Goal: Check status: Check status

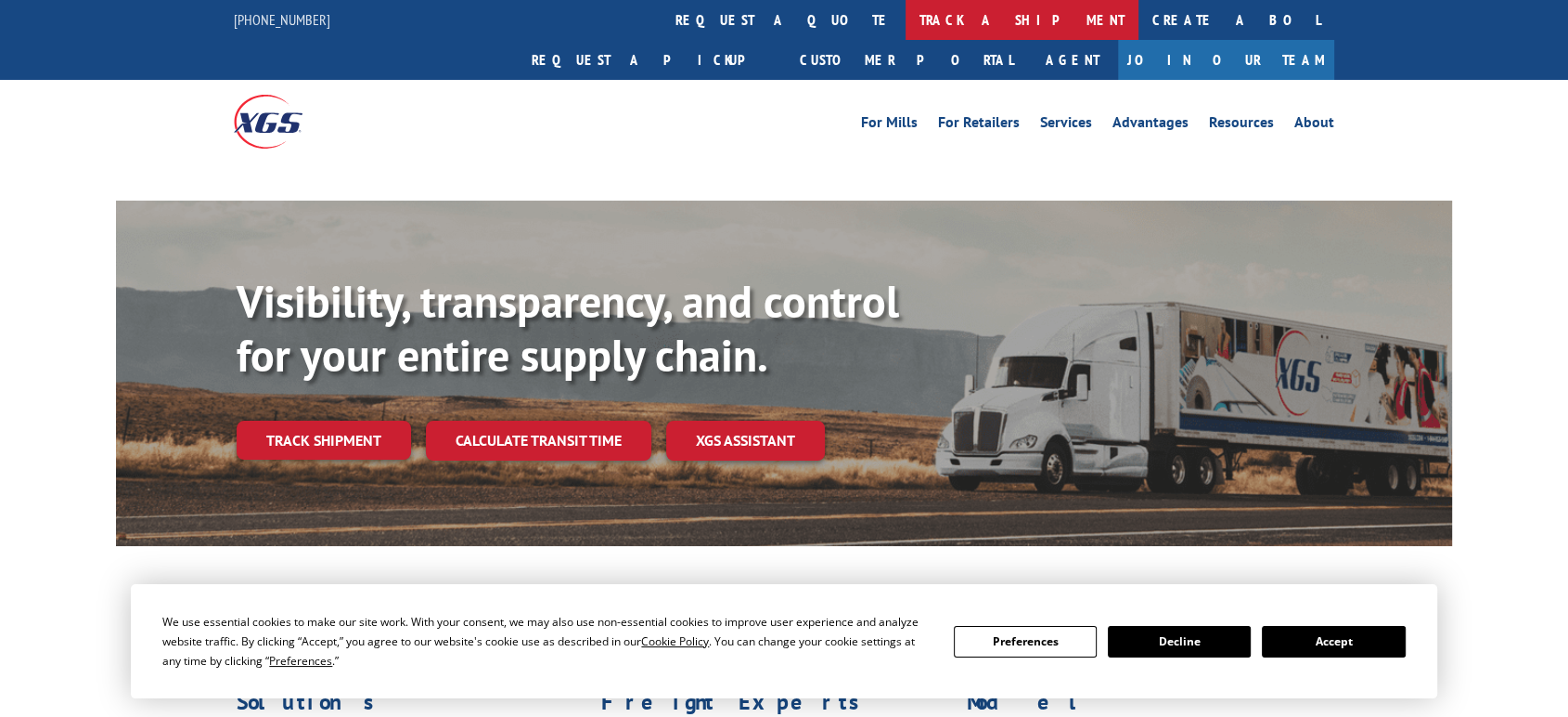
click at [906, 12] on link "track a shipment" at bounding box center [1022, 20] width 233 height 39
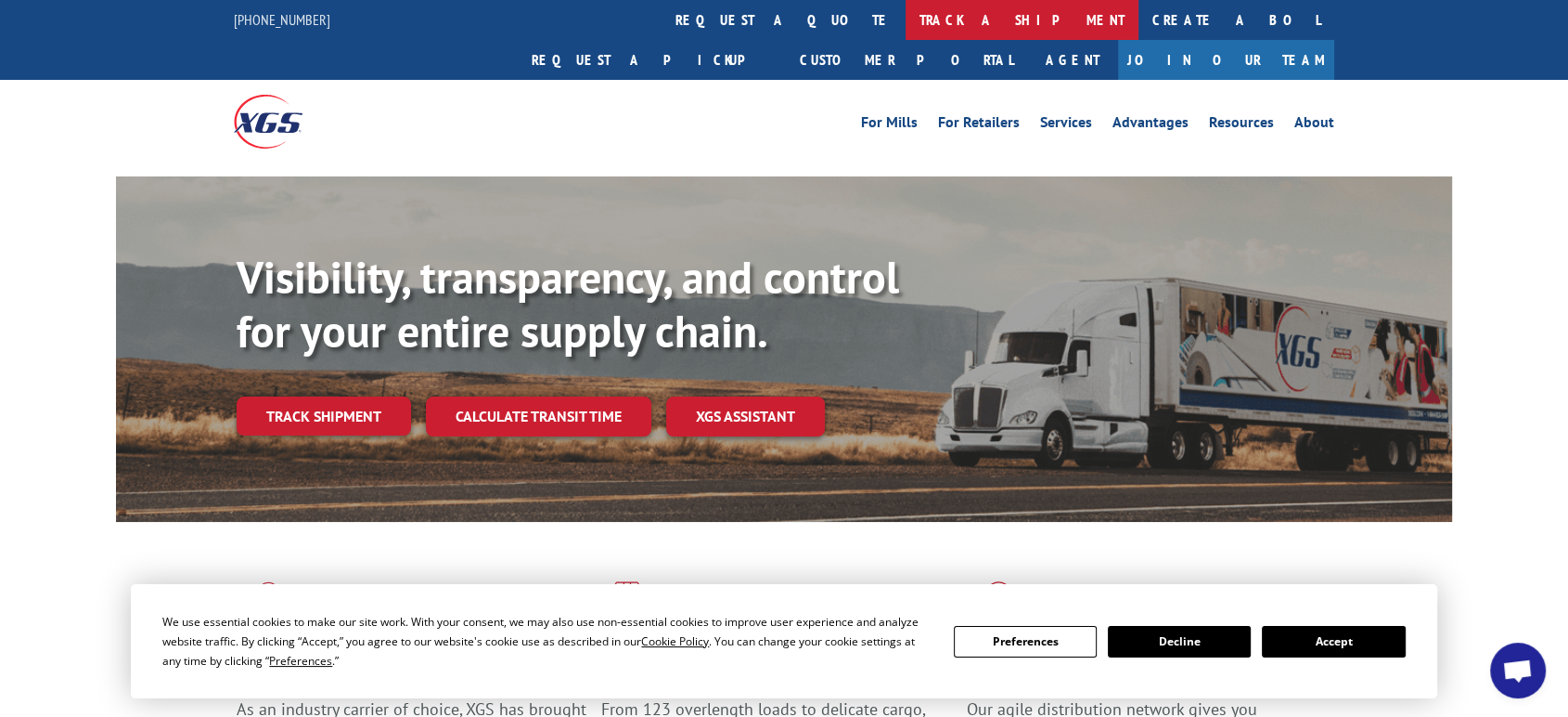
click at [906, 14] on link "track a shipment" at bounding box center [1022, 20] width 233 height 39
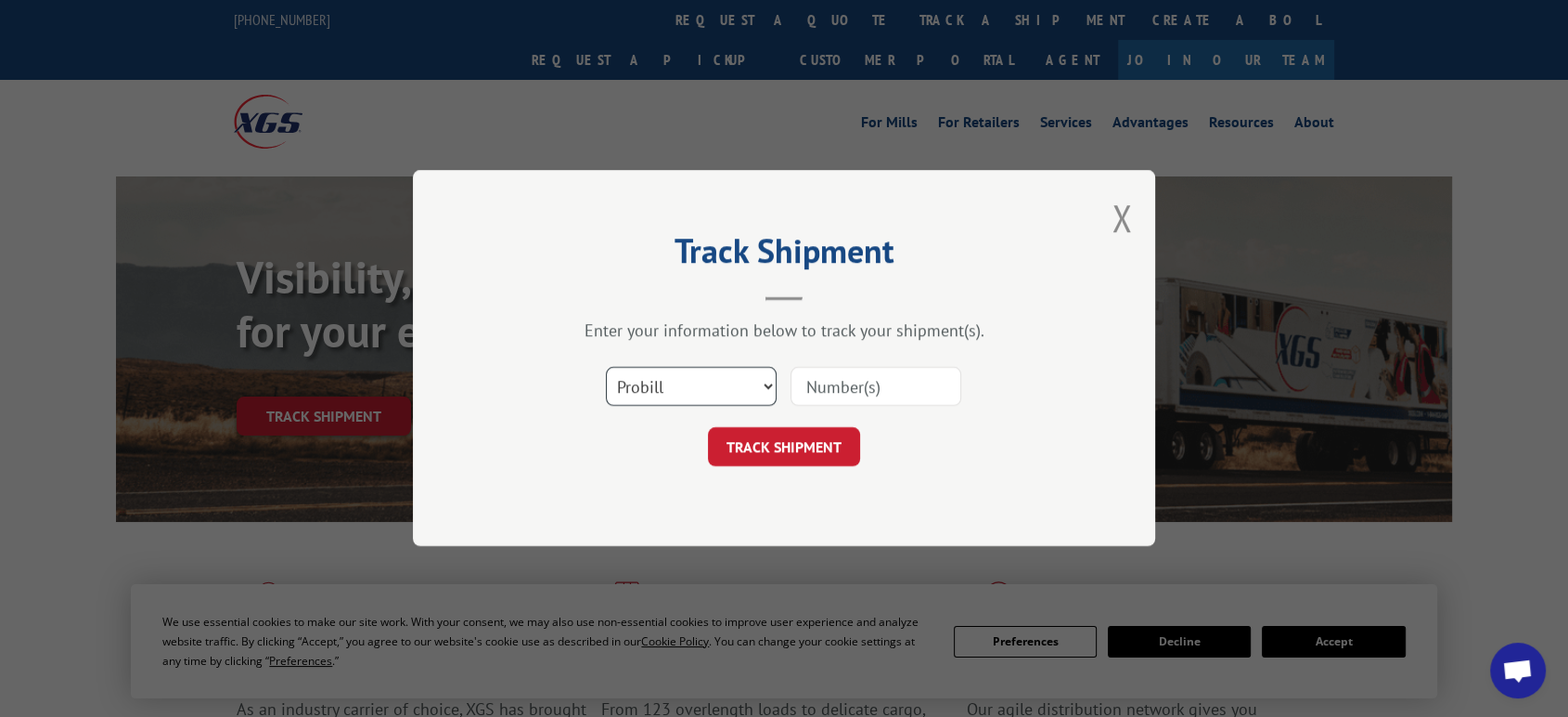
click at [677, 383] on select "Select category... Probill BOL PO" at bounding box center [691, 386] width 171 height 39
select select "po"
click at [606, 367] on select "Select category... Probill BOL PO" at bounding box center [691, 386] width 171 height 39
click at [850, 394] on input at bounding box center [877, 386] width 171 height 39
click at [750, 450] on button "TRACK SHIPMENT" at bounding box center [784, 446] width 152 height 39
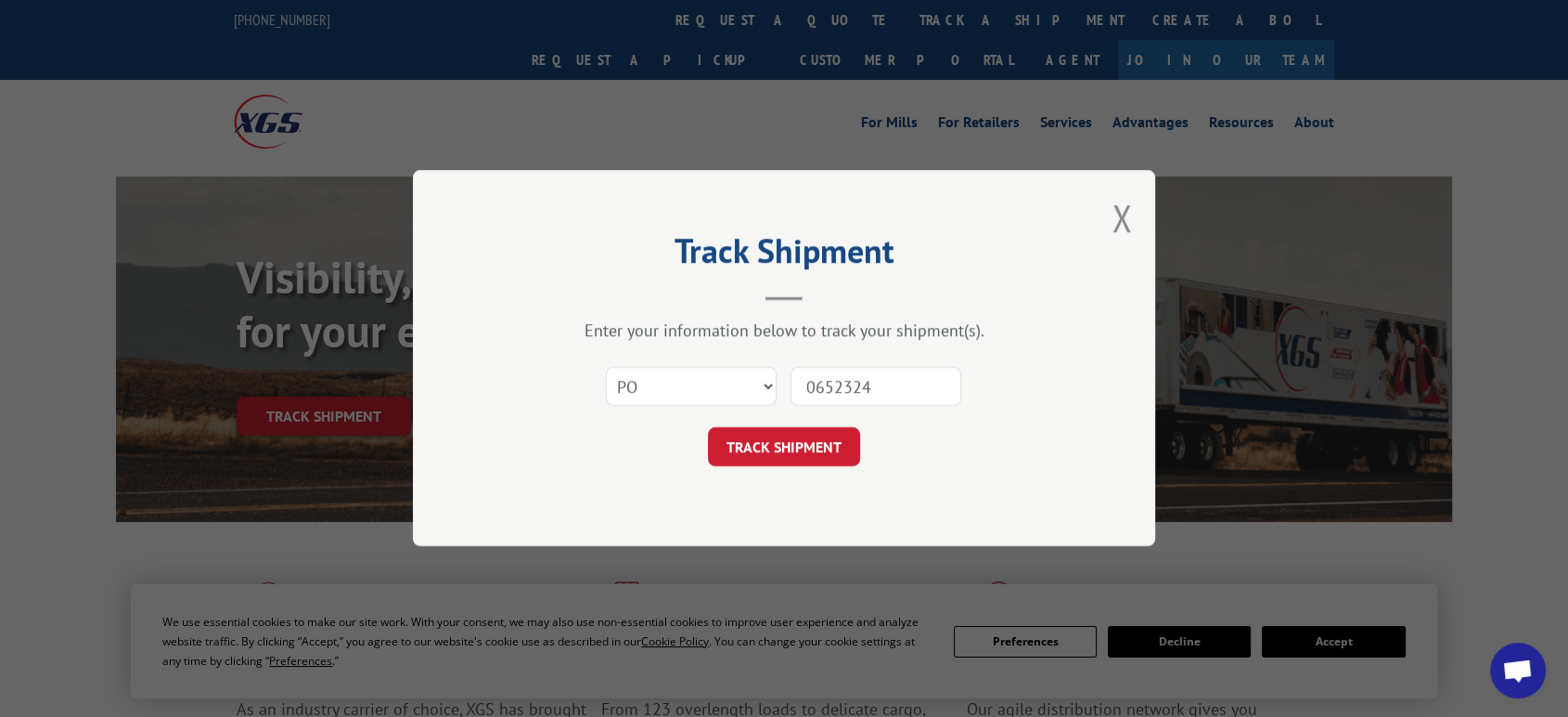
type input "06523245"
click button "TRACK SHIPMENT" at bounding box center [784, 446] width 152 height 39
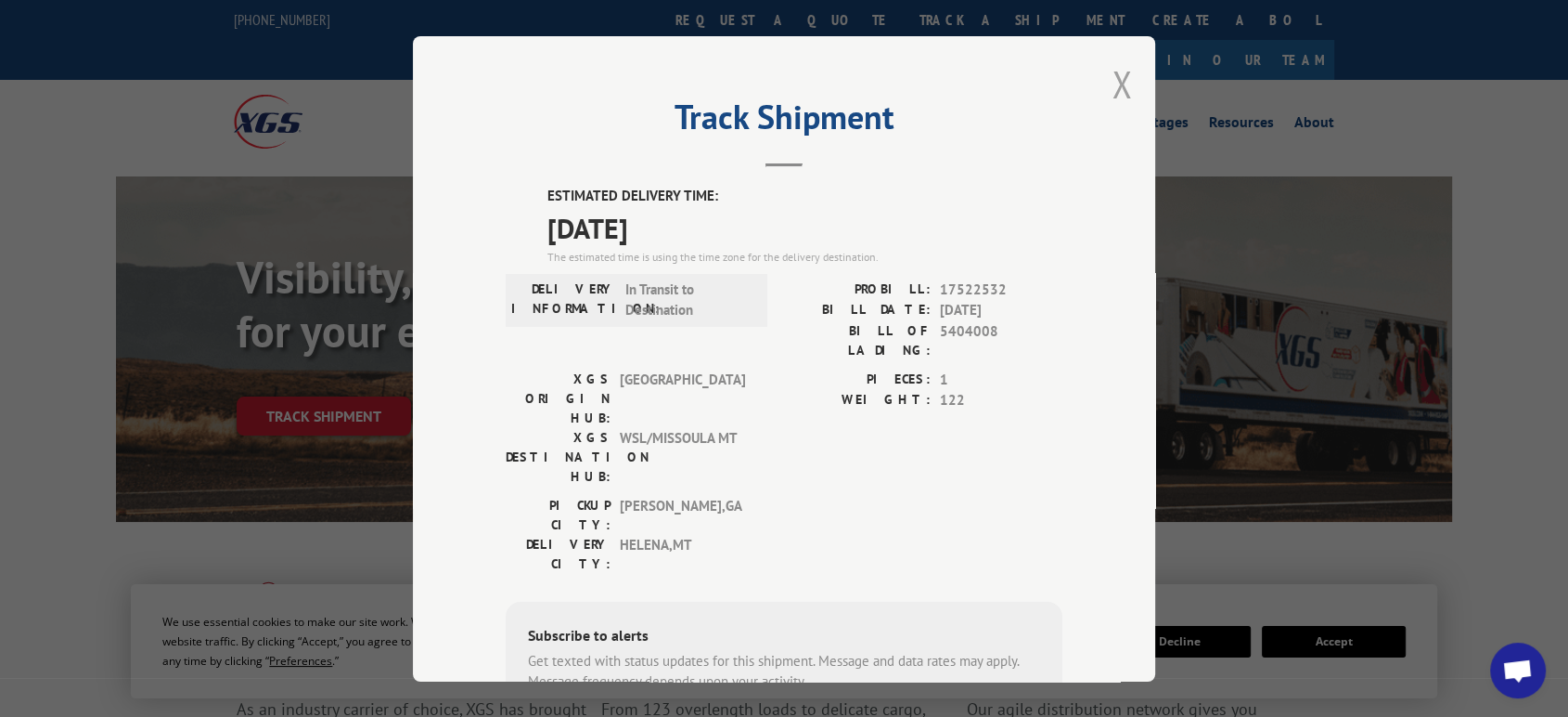
click at [1111, 87] on button "Close modal" at bounding box center [1122, 84] width 21 height 49
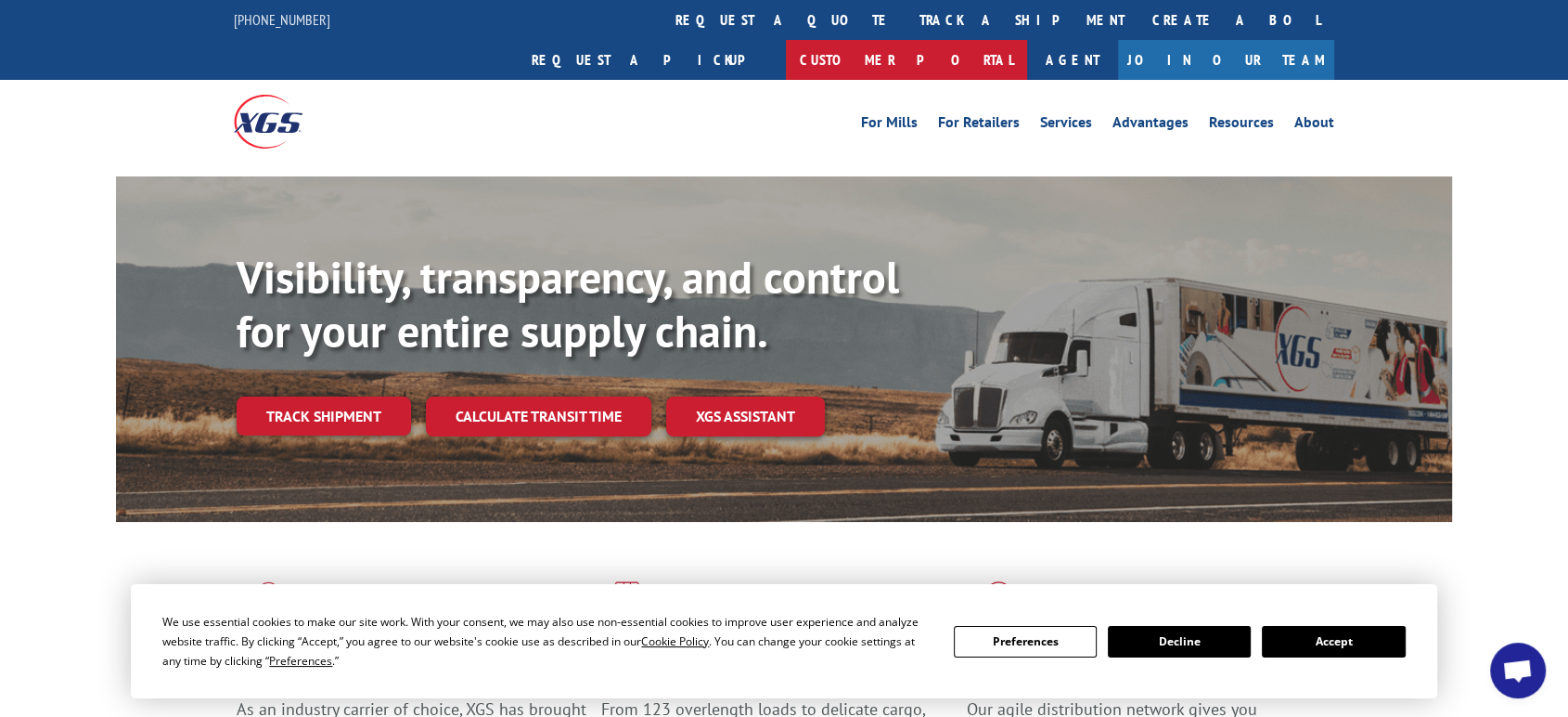
click at [1027, 39] on link "Customer Portal" at bounding box center [907, 59] width 241 height 39
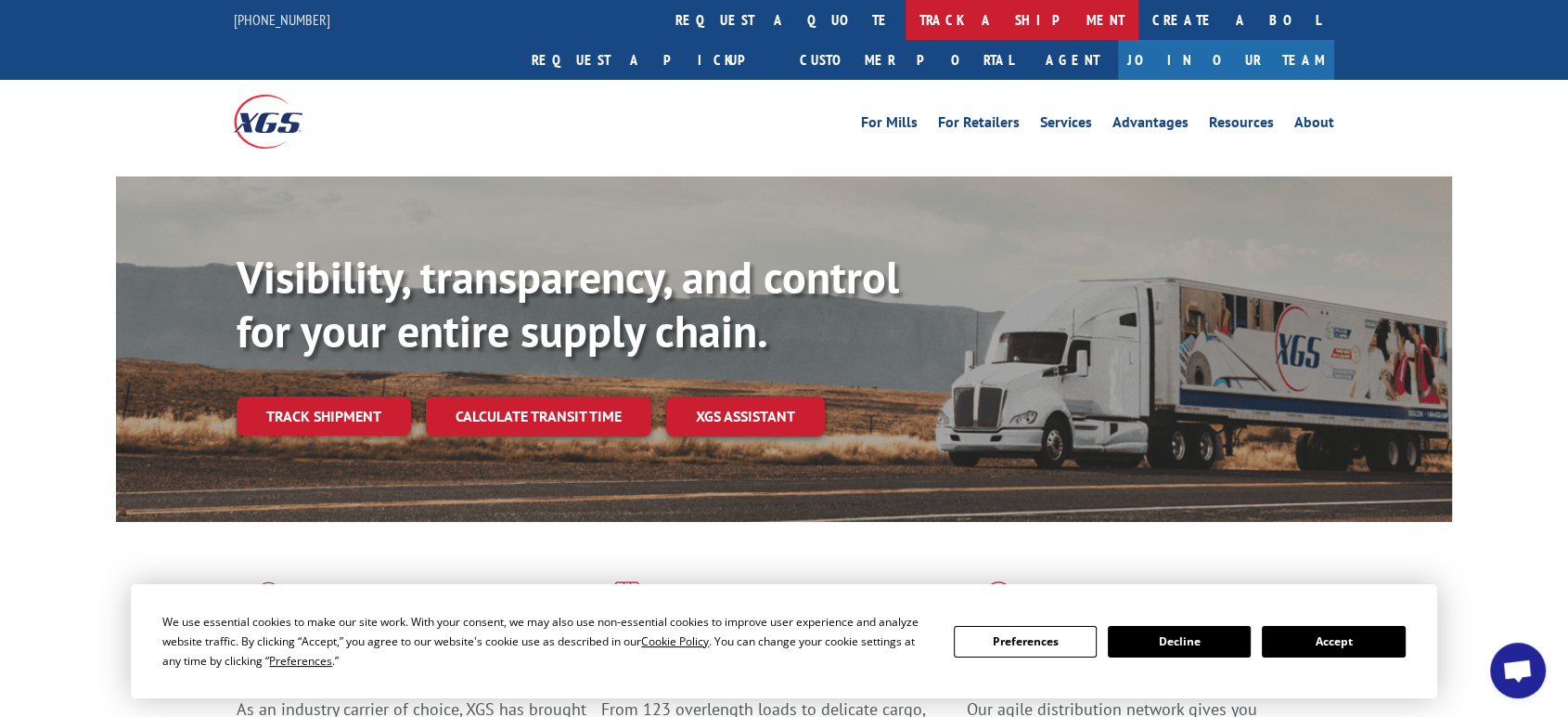
click at [906, 16] on link "track a shipment" at bounding box center [1022, 20] width 233 height 39
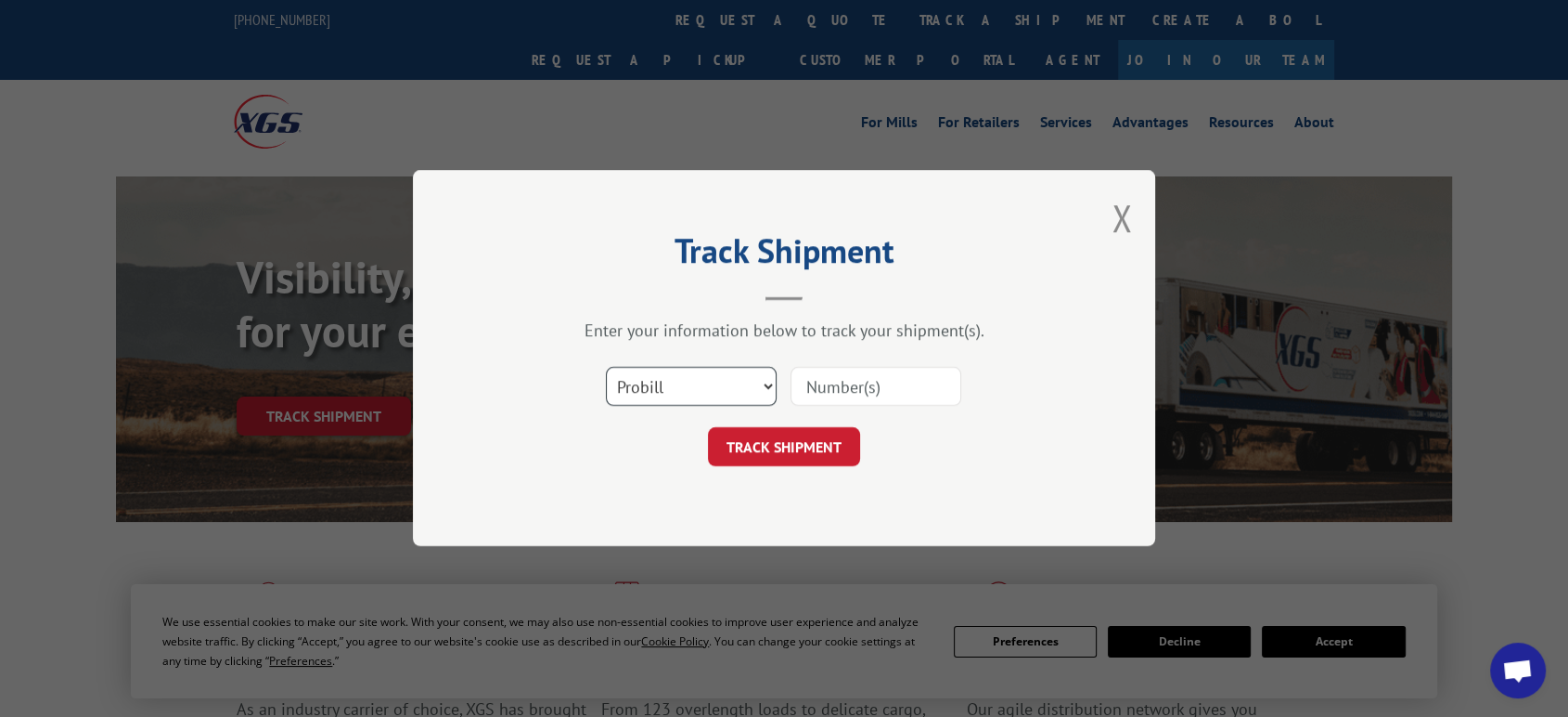
click at [691, 387] on select "Select category... Probill BOL PO" at bounding box center [691, 386] width 171 height 39
select select "po"
click at [606, 367] on select "Select category... Probill BOL PO" at bounding box center [691, 386] width 171 height 39
click at [844, 400] on input at bounding box center [877, 386] width 171 height 39
type input "06523245"
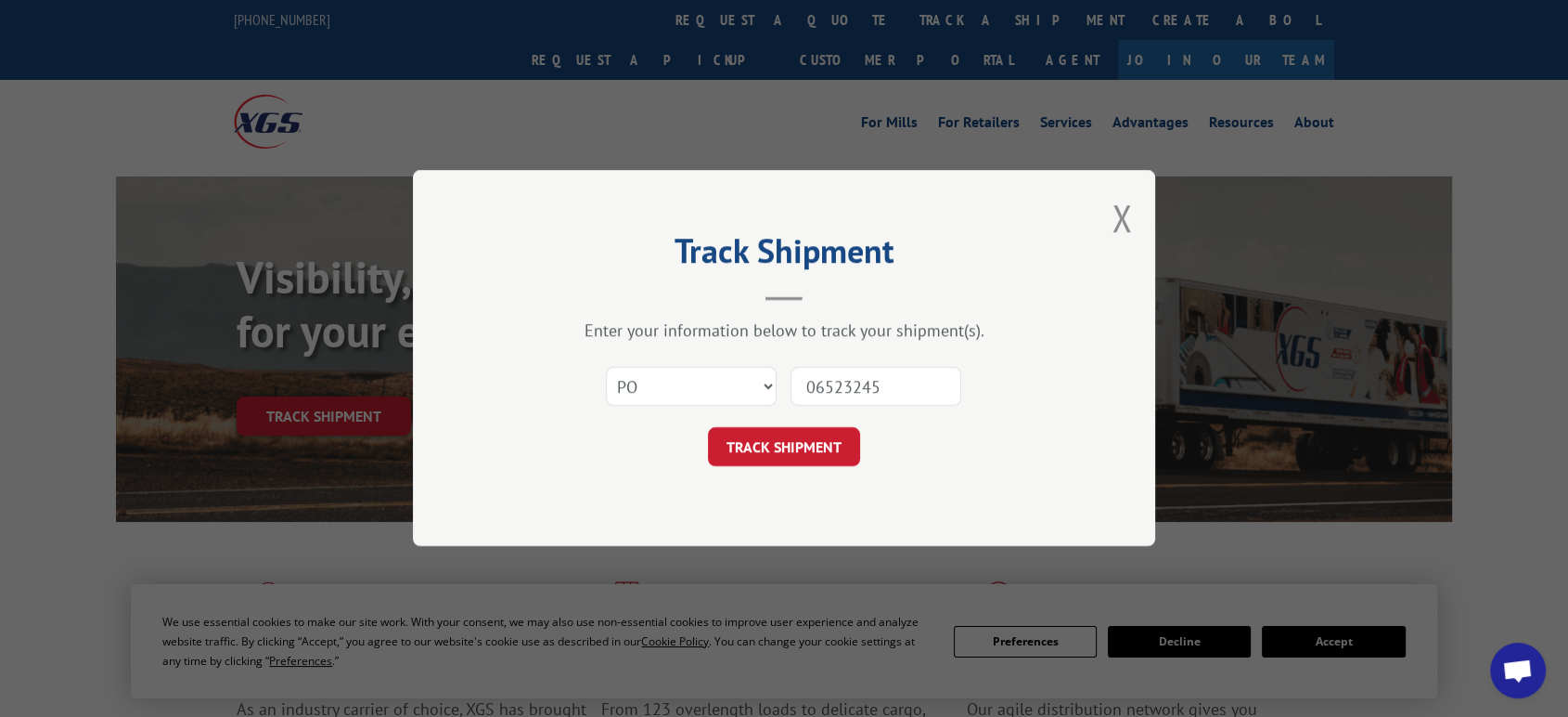
click button "TRACK SHIPMENT" at bounding box center [784, 446] width 152 height 39
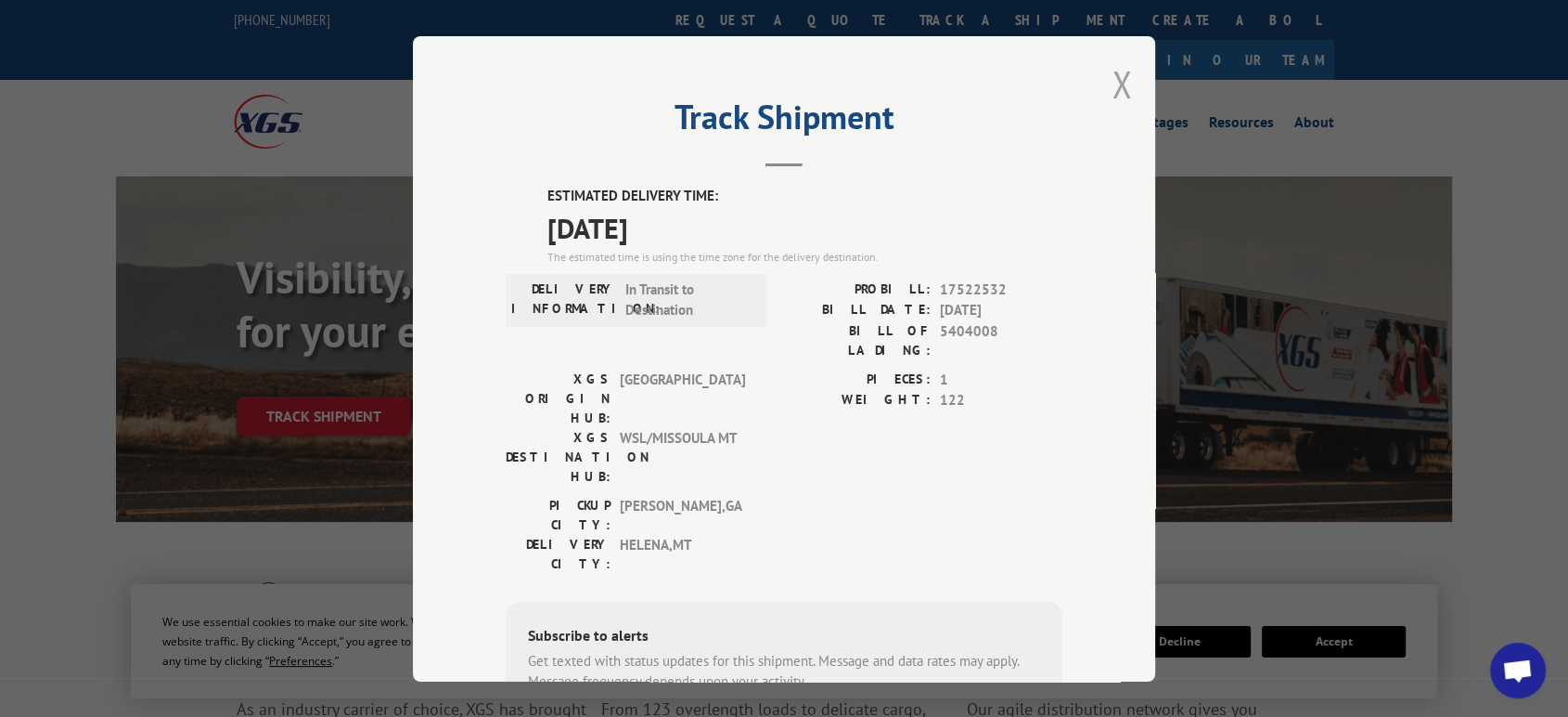
click at [1112, 81] on button "Close modal" at bounding box center [1122, 84] width 21 height 49
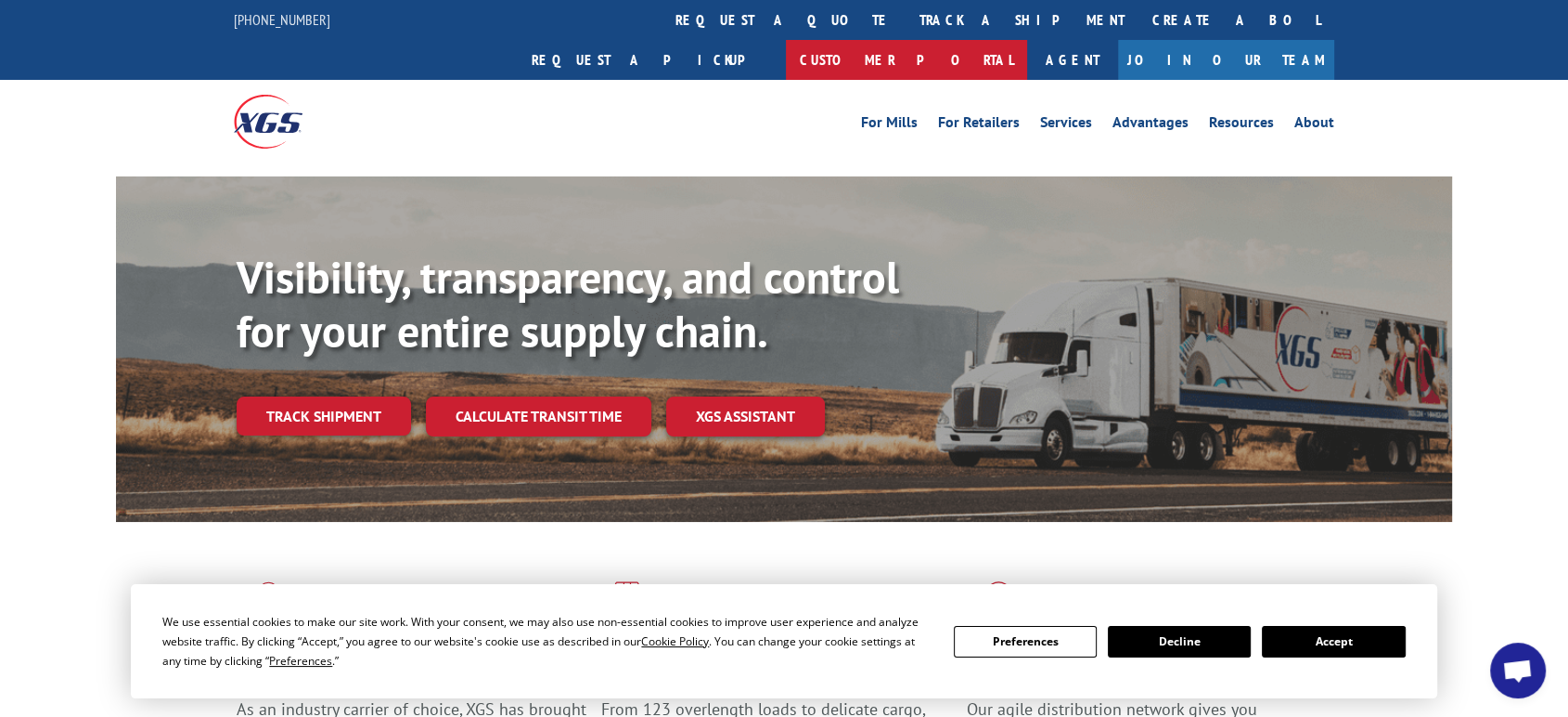
click at [1027, 39] on link "Customer Portal" at bounding box center [907, 59] width 241 height 39
